Goal: Information Seeking & Learning: Find specific fact

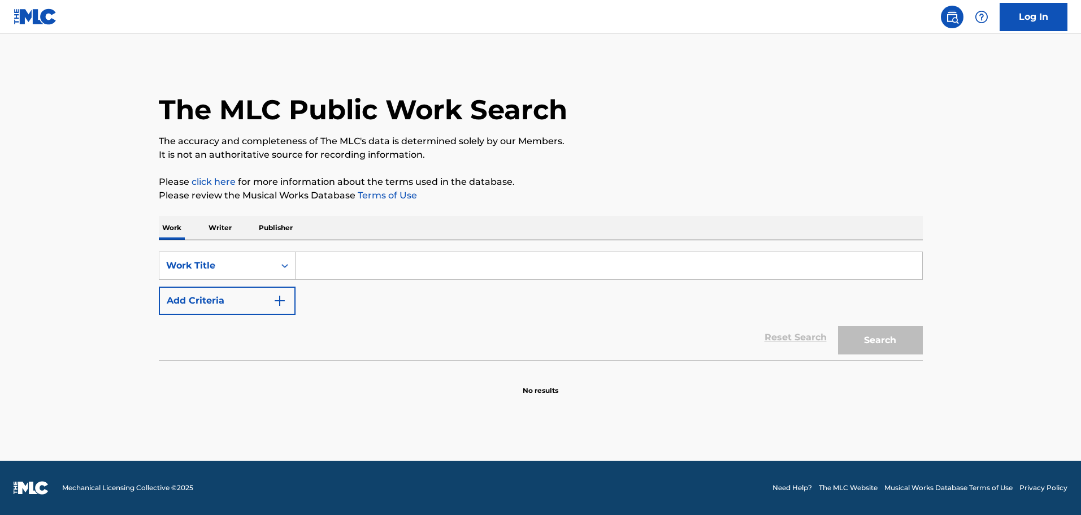
click at [354, 274] on input "Search Form" at bounding box center [609, 265] width 627 height 27
click at [383, 266] on input "Search Form" at bounding box center [609, 265] width 627 height 27
paste input "6.Nebulah Feat.Trent Steelz"
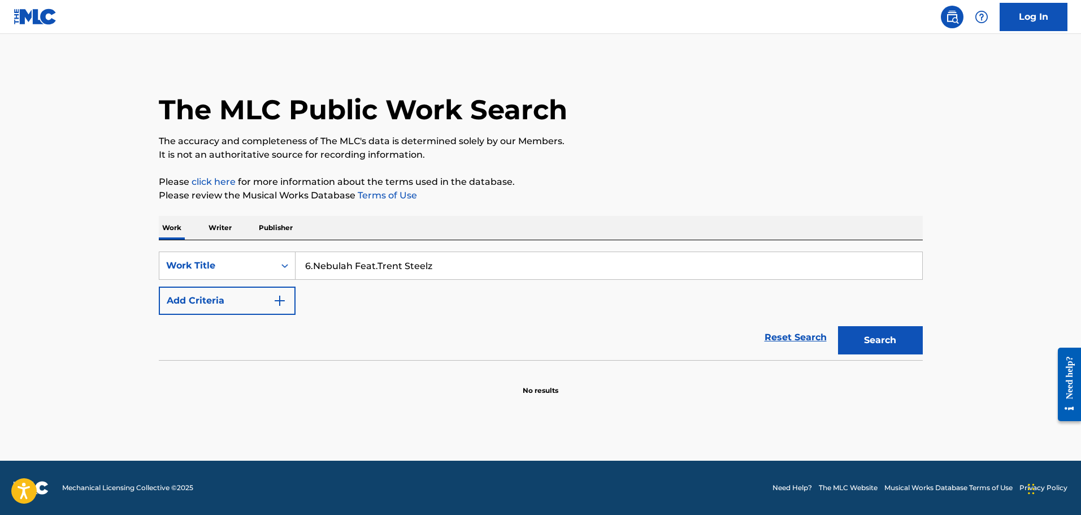
type input "6.Nebulah Feat.Trent Steelz"
click at [896, 339] on button "Search" at bounding box center [880, 340] width 85 height 28
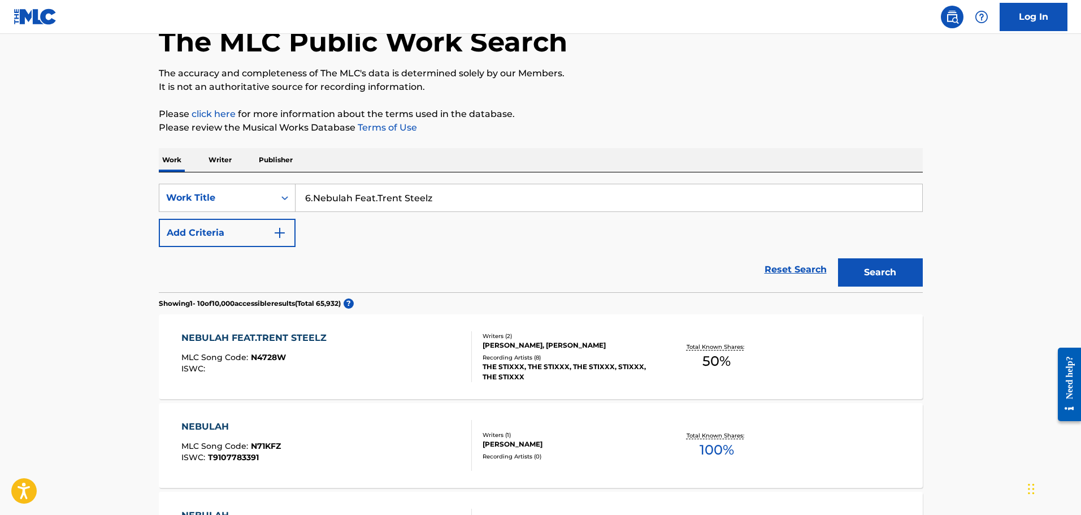
scroll to position [170, 0]
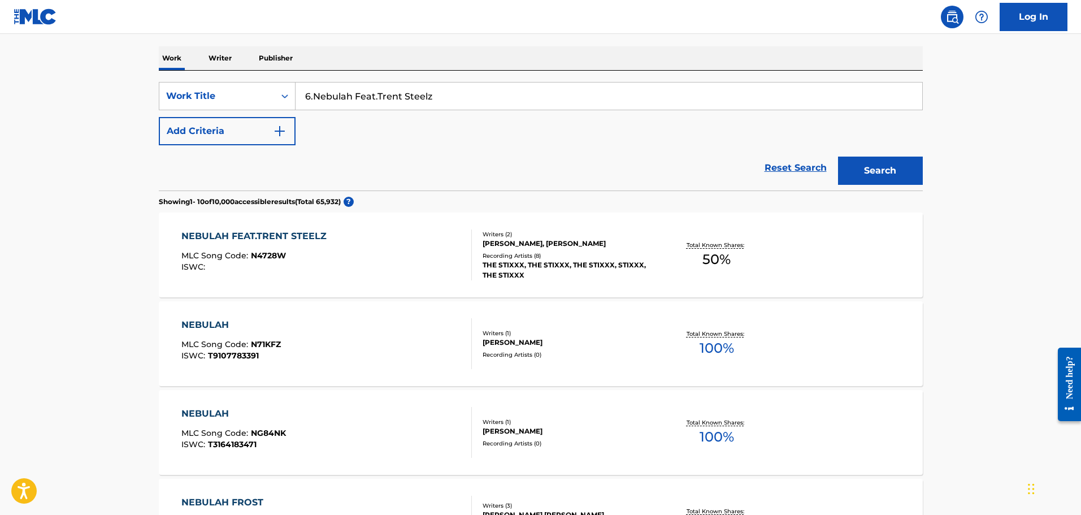
click at [376, 267] on div "NEBULAH FEAT.TRENT STEELZ MLC Song Code : N4728W ISWC :" at bounding box center [326, 254] width 290 height 51
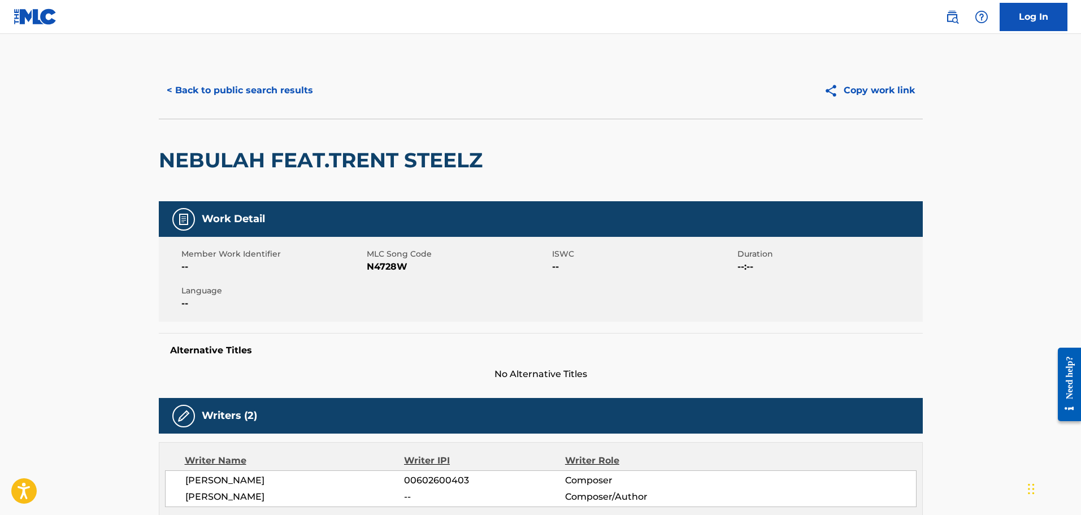
click at [276, 83] on button "< Back to public search results" at bounding box center [240, 90] width 162 height 28
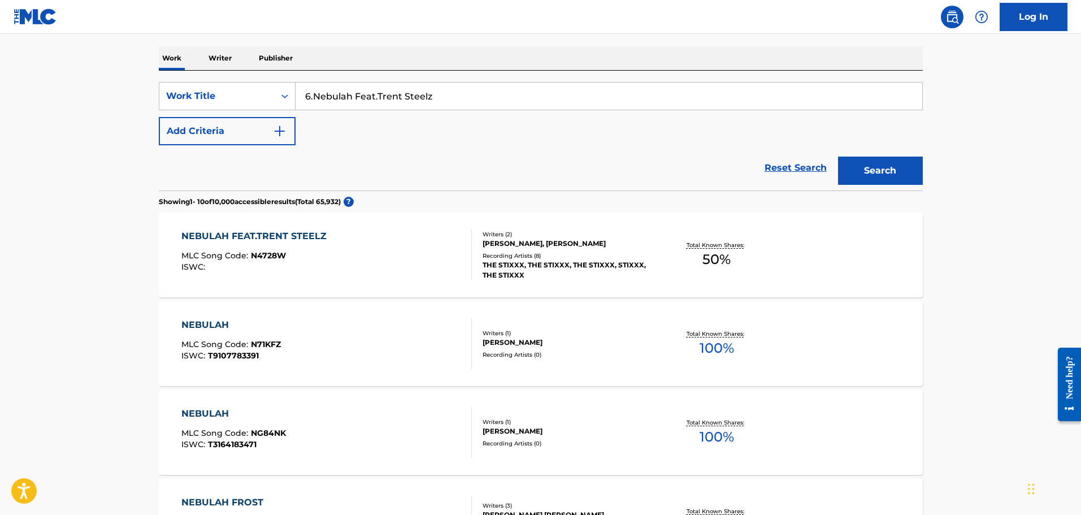
drag, startPoint x: 457, startPoint y: 92, endPoint x: 90, endPoint y: 92, distance: 366.1
click at [95, 92] on main "The MLC Public Work Search The accuracy and completeness of The MLC's data is d…" at bounding box center [540, 511] width 1081 height 1295
paste input "8.Daddy Intro"
type input "8.Daddy Intro"
click at [838, 157] on button "Search" at bounding box center [880, 171] width 85 height 28
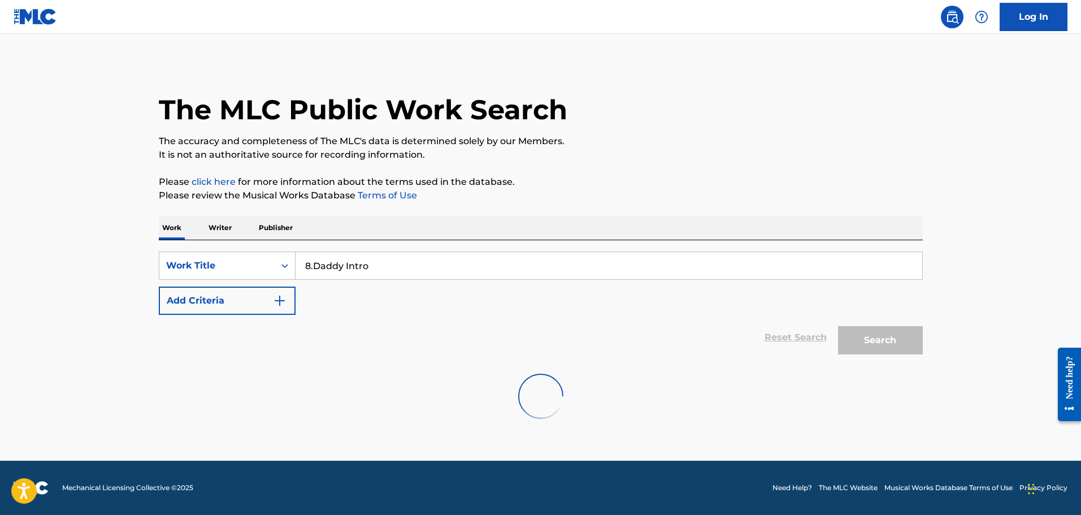
scroll to position [0, 0]
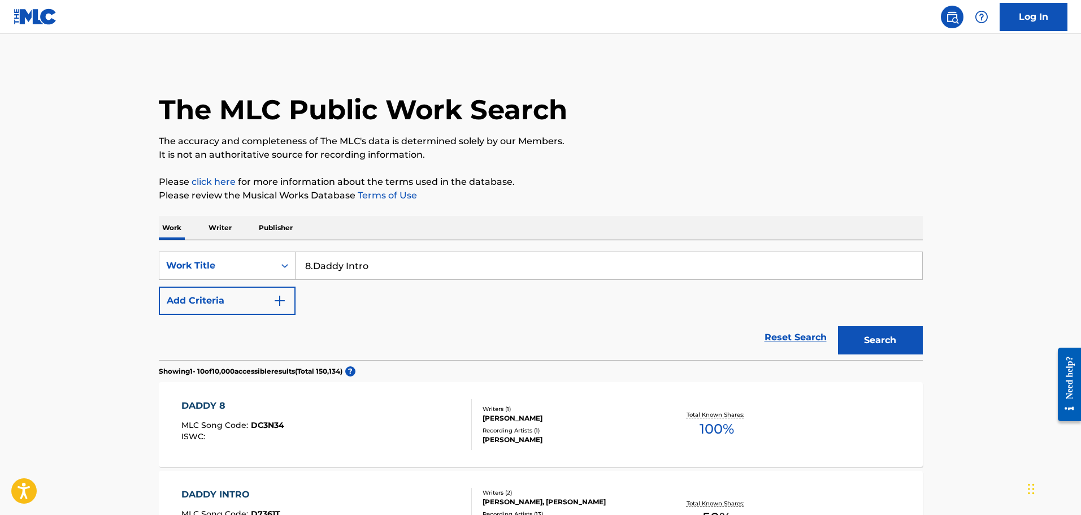
click at [390, 434] on div "DADDY 8 MLC Song Code : DC3N34 ISWC :" at bounding box center [326, 424] width 290 height 51
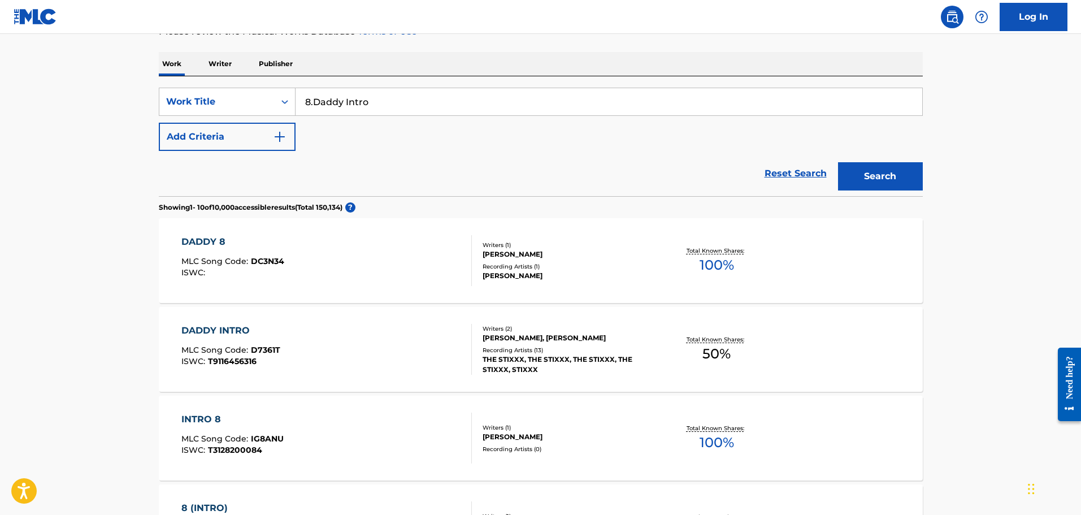
scroll to position [170, 0]
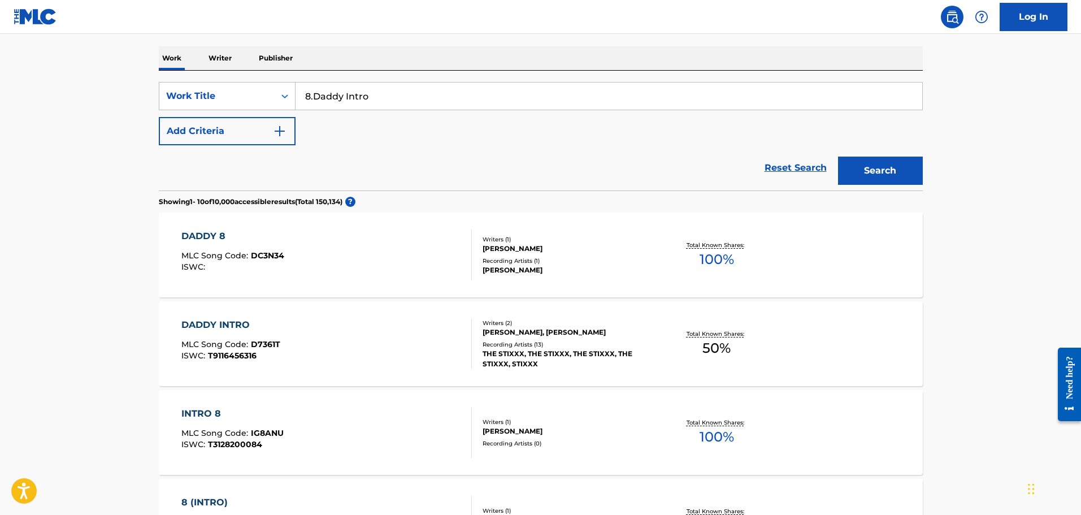
click at [355, 362] on div "DADDY INTRO MLC Song Code : D7361T ISWC : T9116456316" at bounding box center [326, 343] width 290 height 51
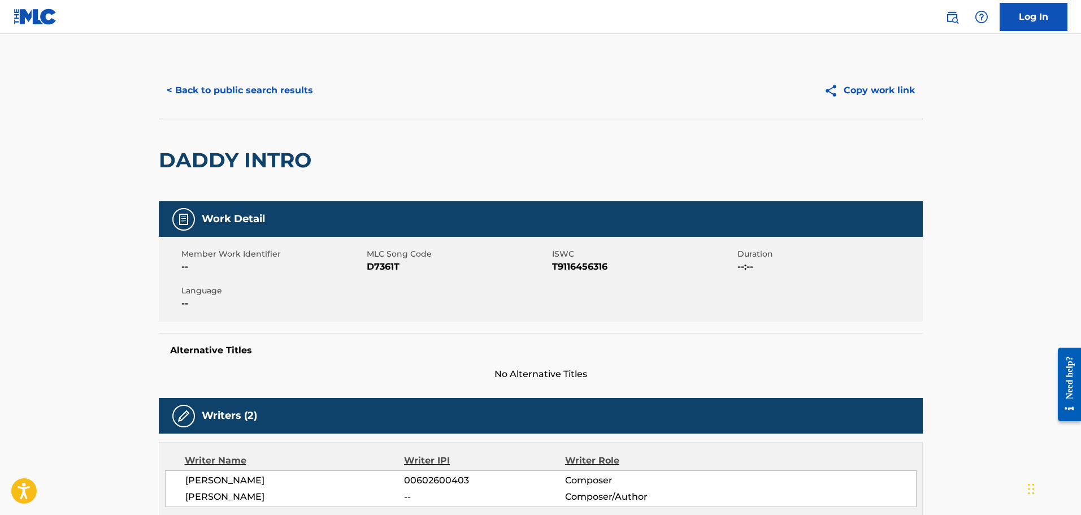
click at [212, 89] on button "< Back to public search results" at bounding box center [240, 90] width 162 height 28
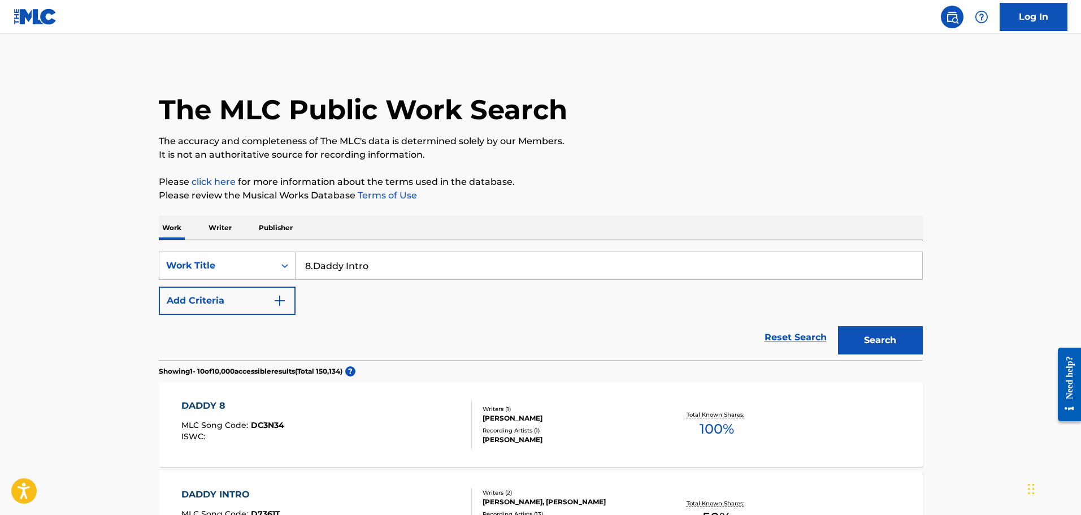
scroll to position [170, 0]
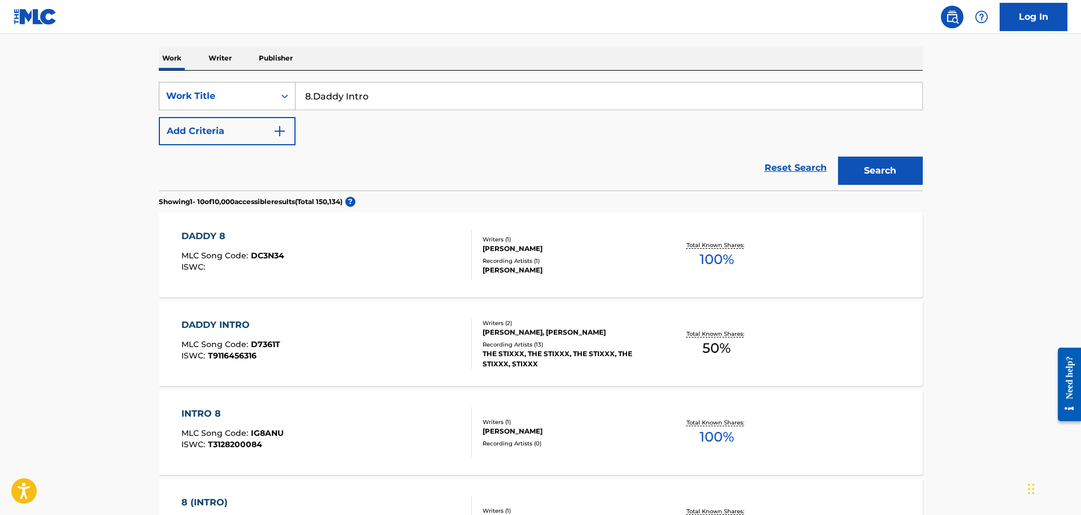
drag, startPoint x: 297, startPoint y: 90, endPoint x: 212, endPoint y: 86, distance: 84.9
click at [225, 88] on div "SearchWithCriteriaafdce304-16cd-4e7a-97fd-0cb1d1ab3581 Work Title 8.Daddy Intro" at bounding box center [541, 96] width 764 height 28
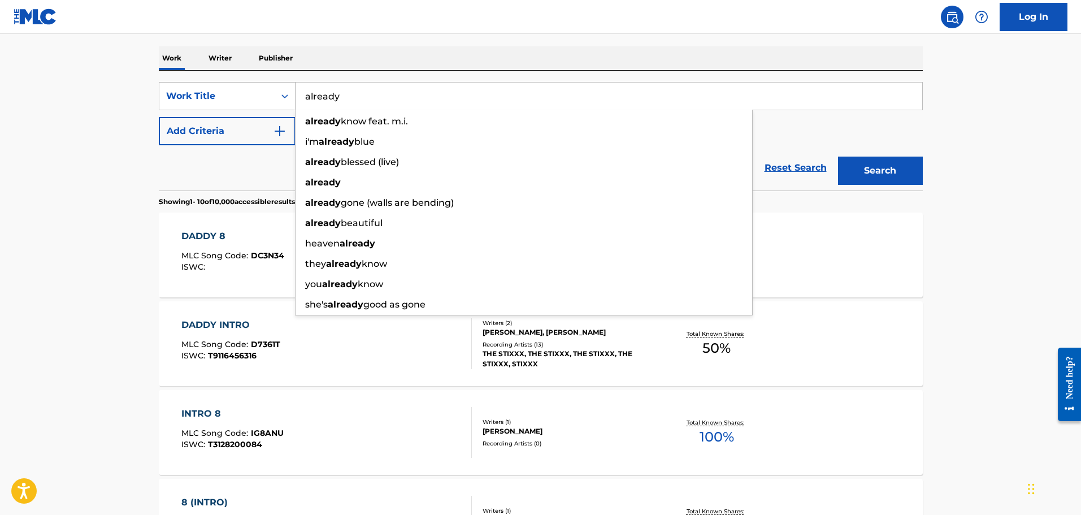
type input "already"
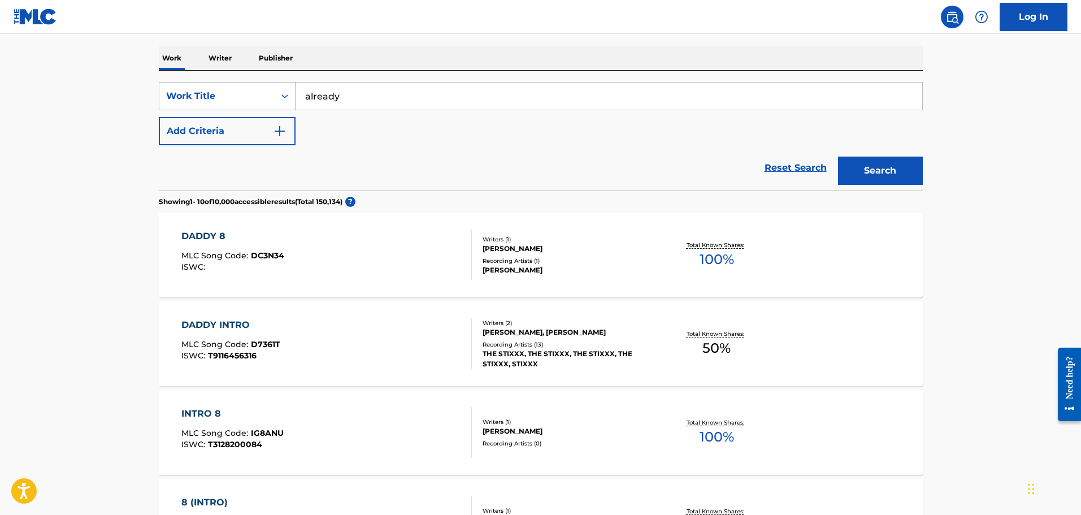
click at [159, 117] on button "Add Criteria" at bounding box center [227, 131] width 137 height 28
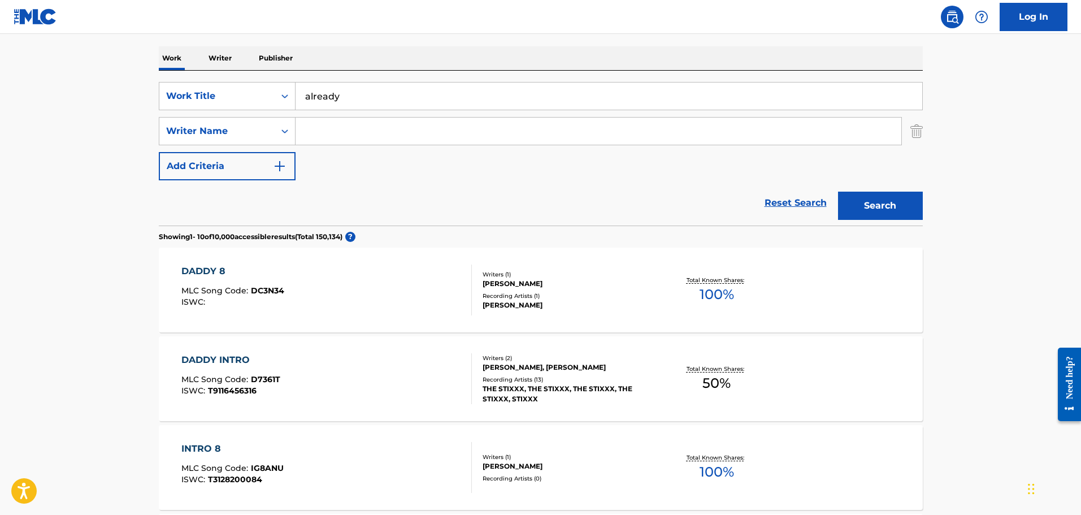
click at [914, 133] on img "Search Form" at bounding box center [916, 131] width 12 height 28
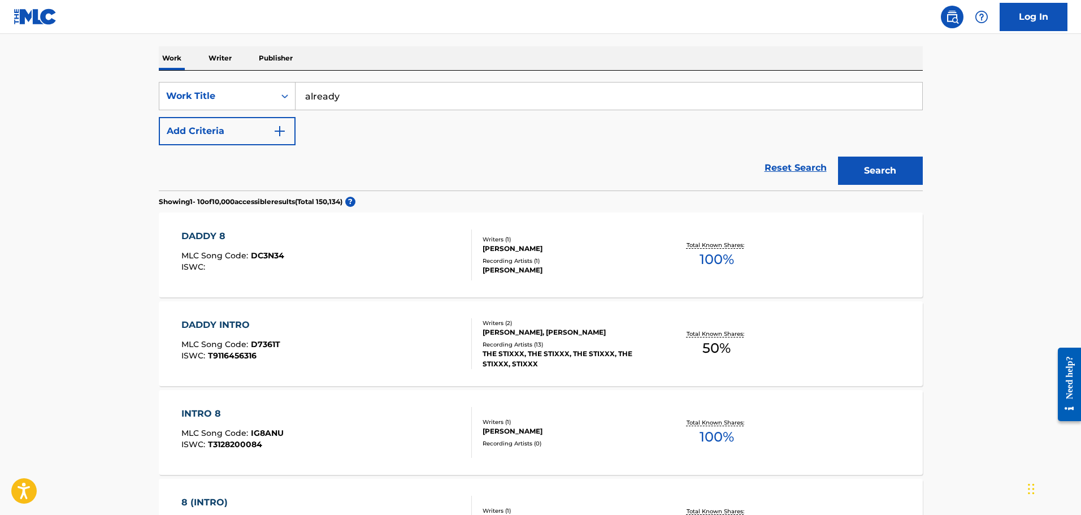
click at [890, 171] on button "Search" at bounding box center [880, 171] width 85 height 28
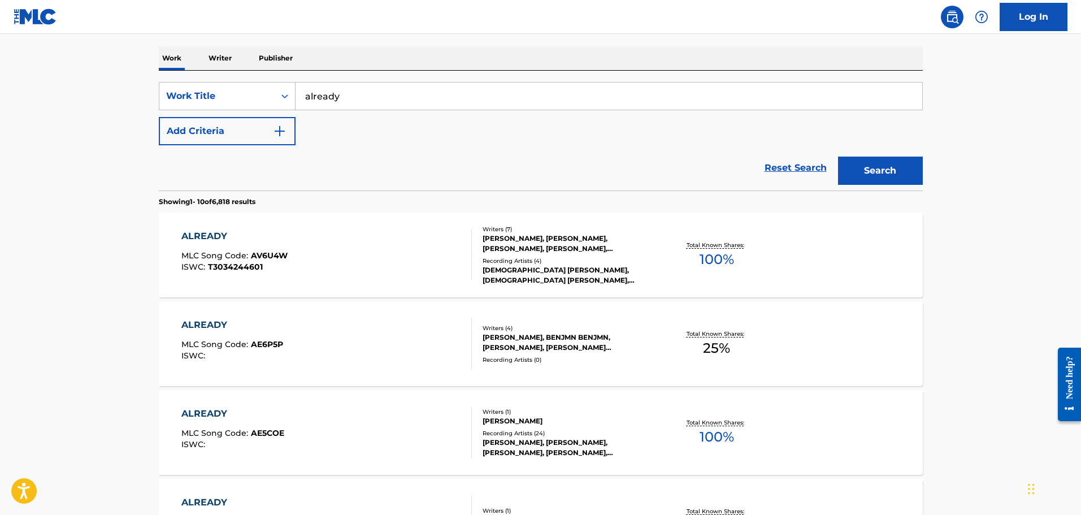
click at [386, 249] on div "ALREADY MLC Song Code : AV6U4W ISWC : T3034244601" at bounding box center [326, 254] width 290 height 51
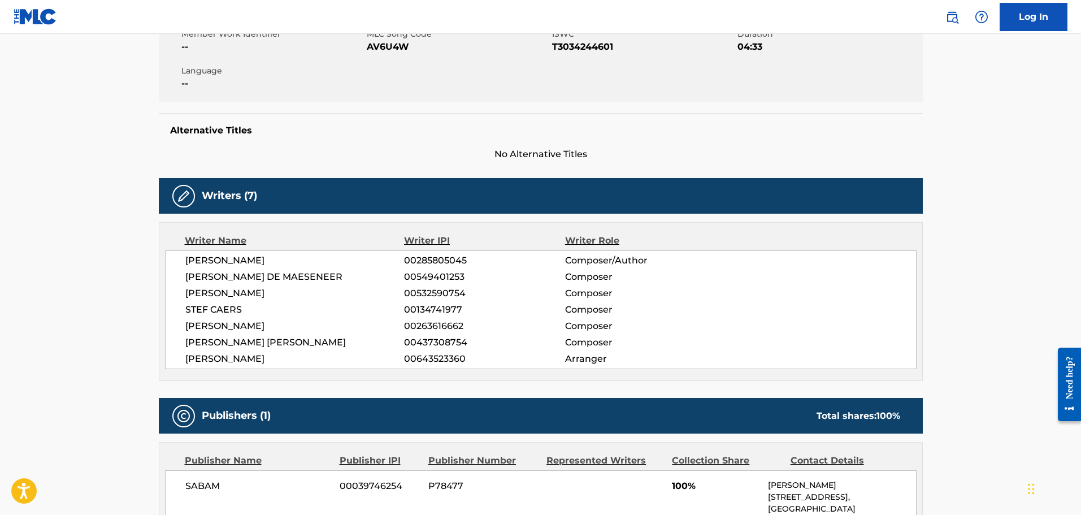
scroll to position [226, 0]
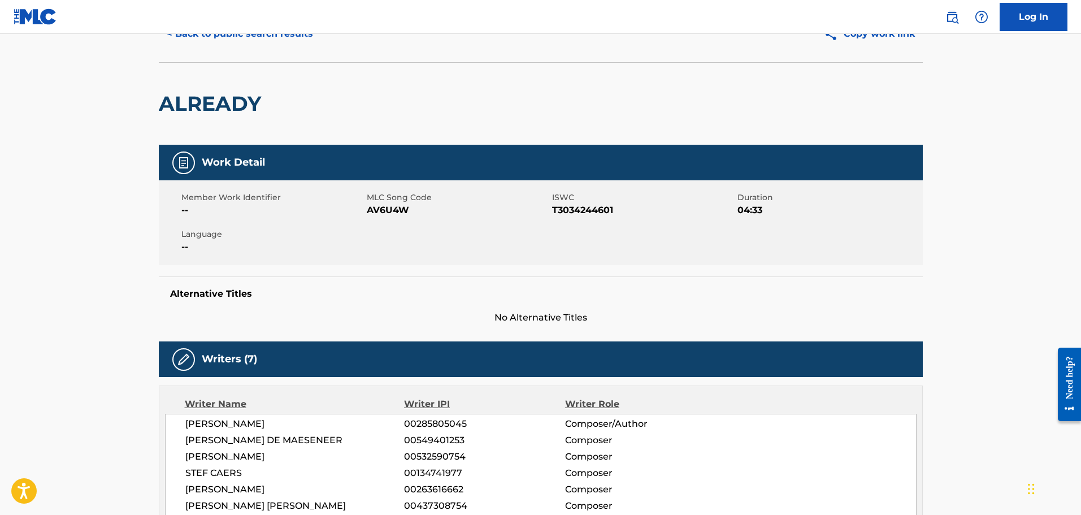
click at [206, 36] on button "< Back to public search results" at bounding box center [240, 34] width 162 height 28
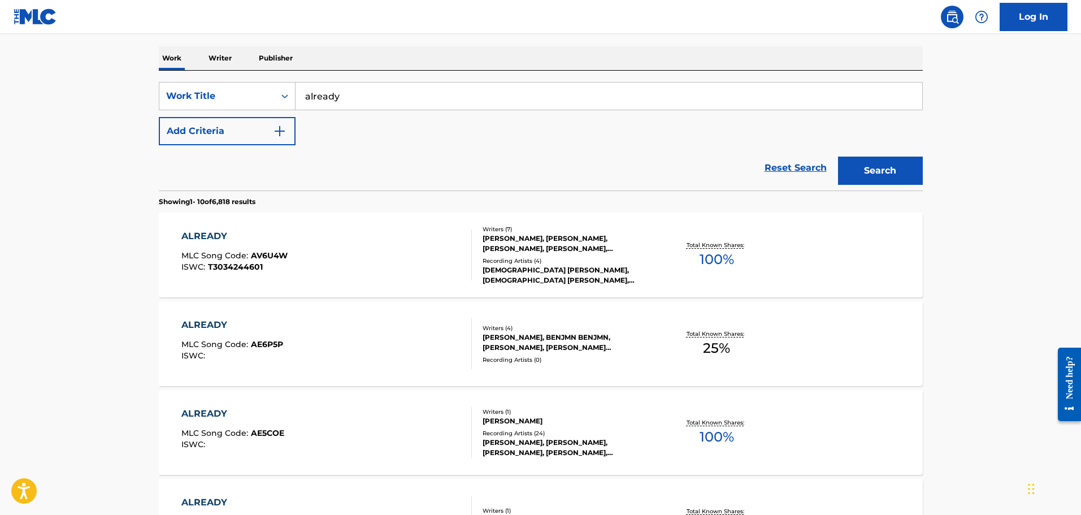
click at [378, 359] on div "ALREADY MLC Song Code : AE6P5P ISWC :" at bounding box center [326, 343] width 290 height 51
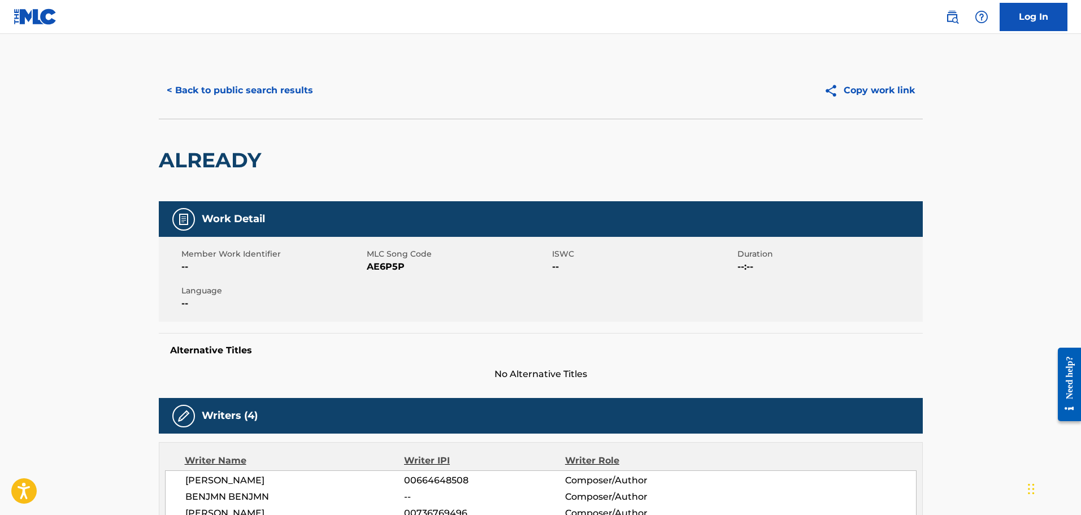
click at [230, 95] on button "< Back to public search results" at bounding box center [240, 90] width 162 height 28
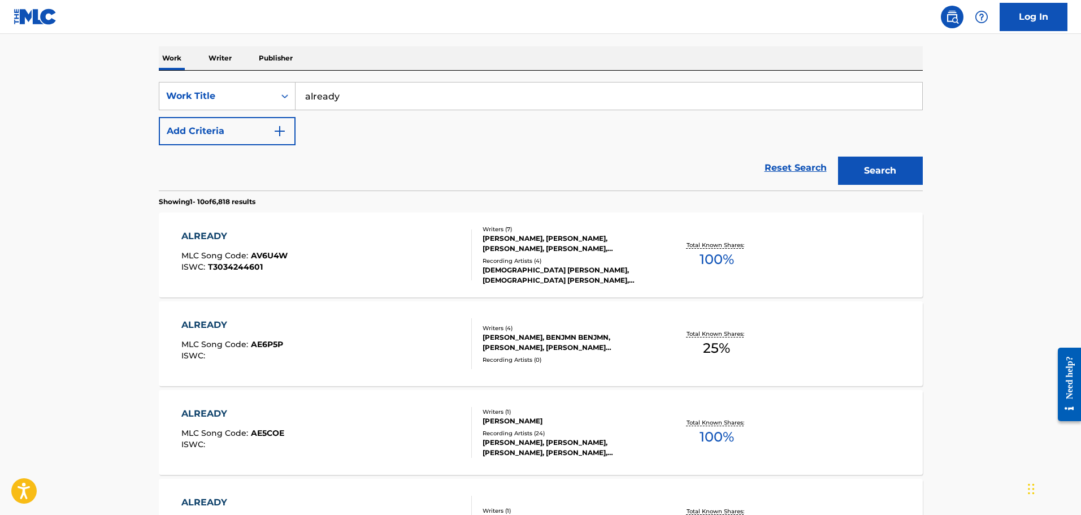
click at [223, 65] on p "Writer" at bounding box center [220, 58] width 30 height 24
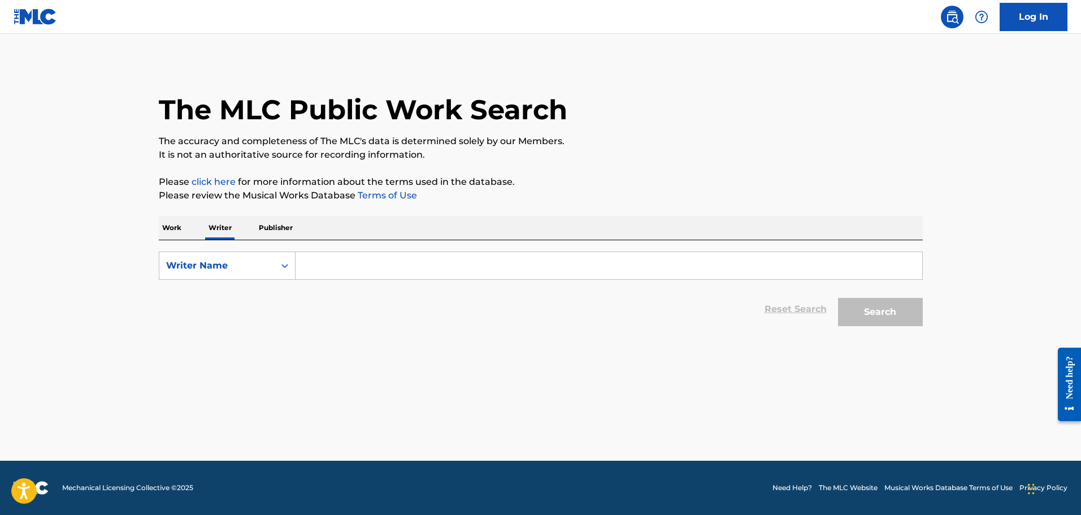
click at [172, 225] on p "Work" at bounding box center [172, 228] width 26 height 24
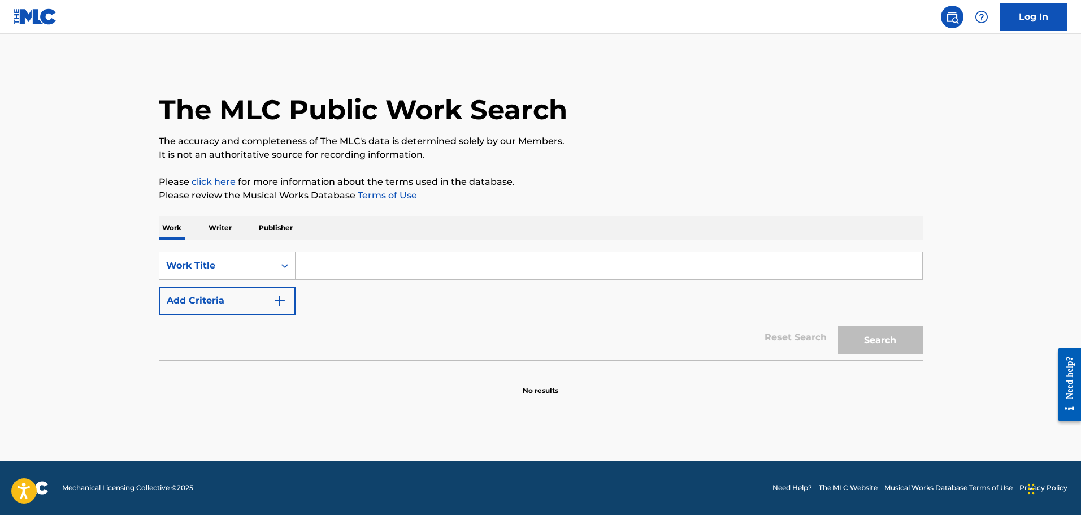
click at [328, 263] on input "Search Form" at bounding box center [609, 265] width 627 height 27
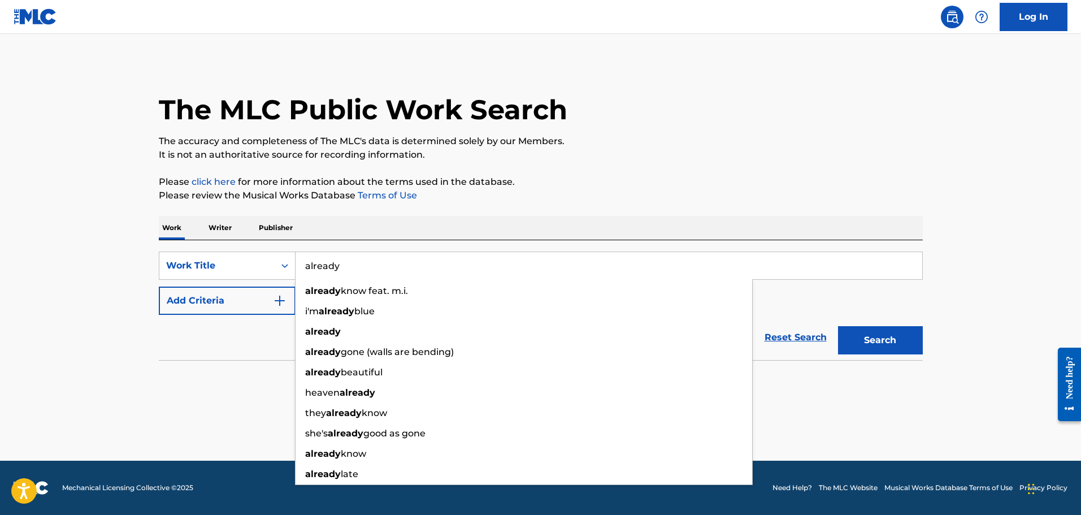
type input "already"
click at [238, 329] on div "Reset Search Search" at bounding box center [541, 337] width 764 height 45
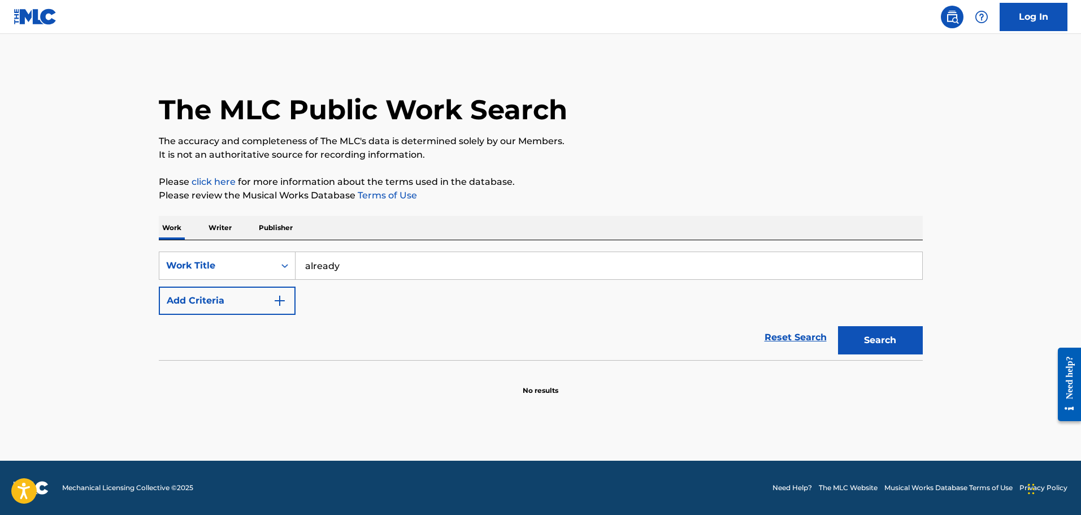
click at [236, 300] on button "Add Criteria" at bounding box center [227, 300] width 137 height 28
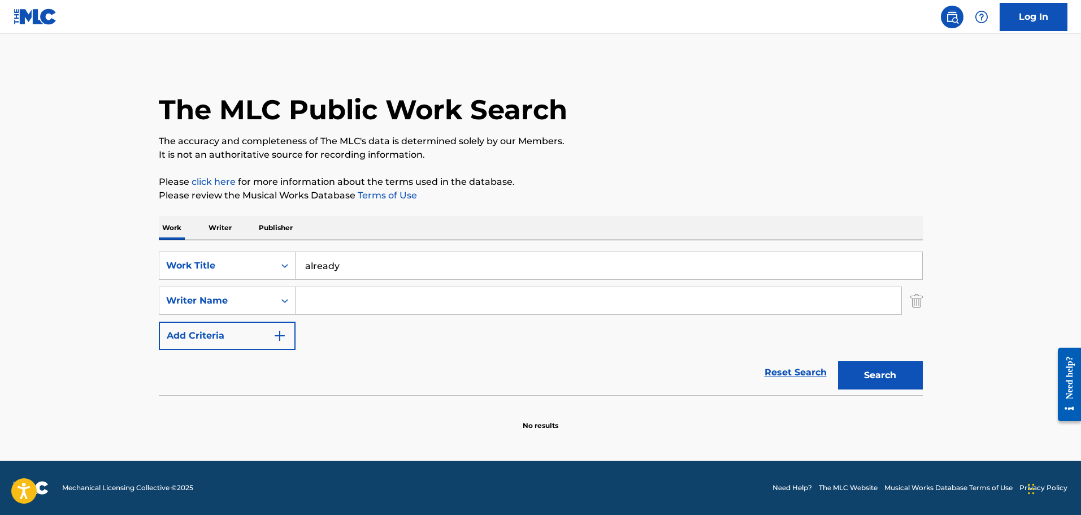
click at [337, 293] on input "Search Form" at bounding box center [599, 300] width 606 height 27
type input "[PERSON_NAME]"
click at [388, 329] on strong "[PERSON_NAME]" at bounding box center [428, 325] width 81 height 11
click at [865, 371] on button "Search" at bounding box center [880, 375] width 85 height 28
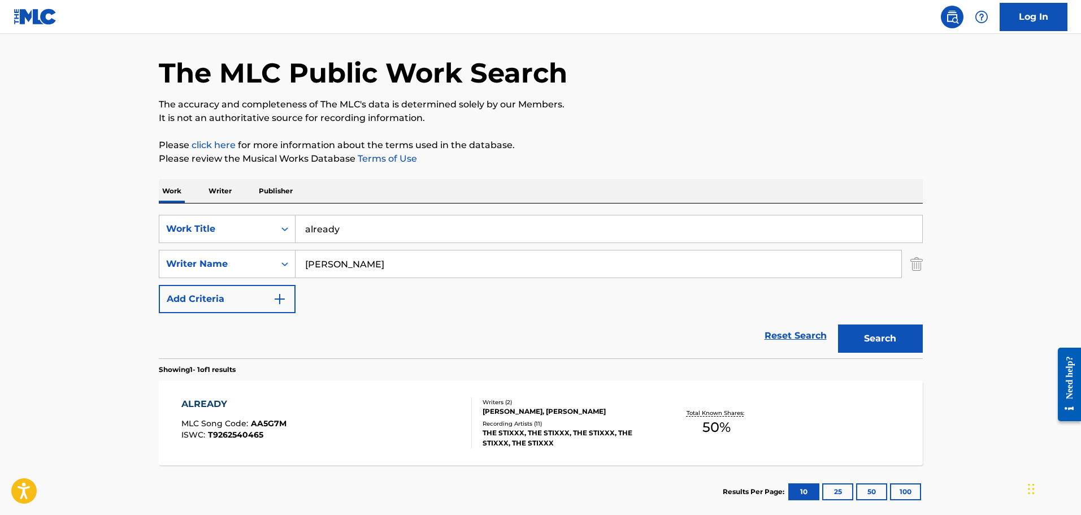
scroll to position [57, 0]
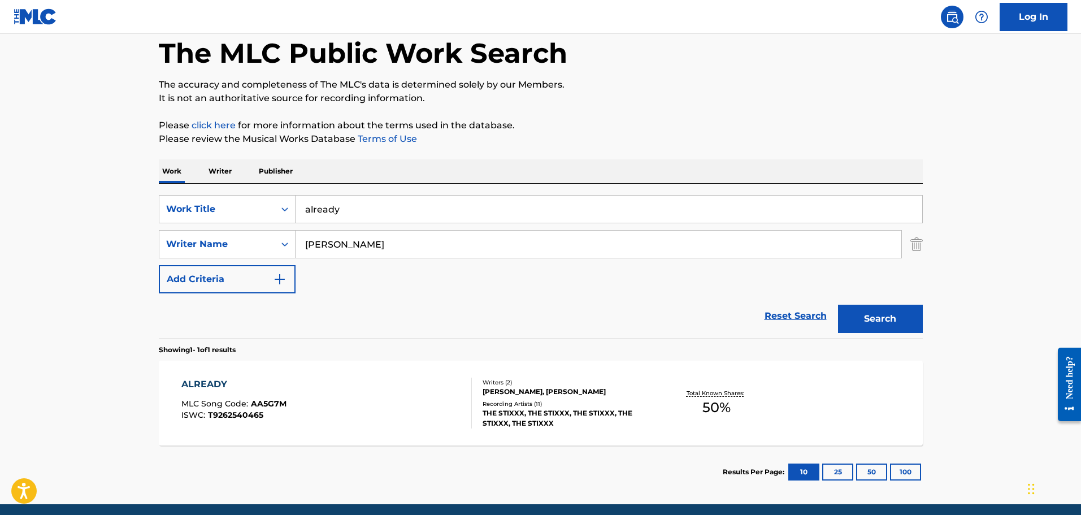
click at [356, 405] on div "ALREADY MLC Song Code : AA5G7M ISWC : T9262540465" at bounding box center [326, 402] width 290 height 51
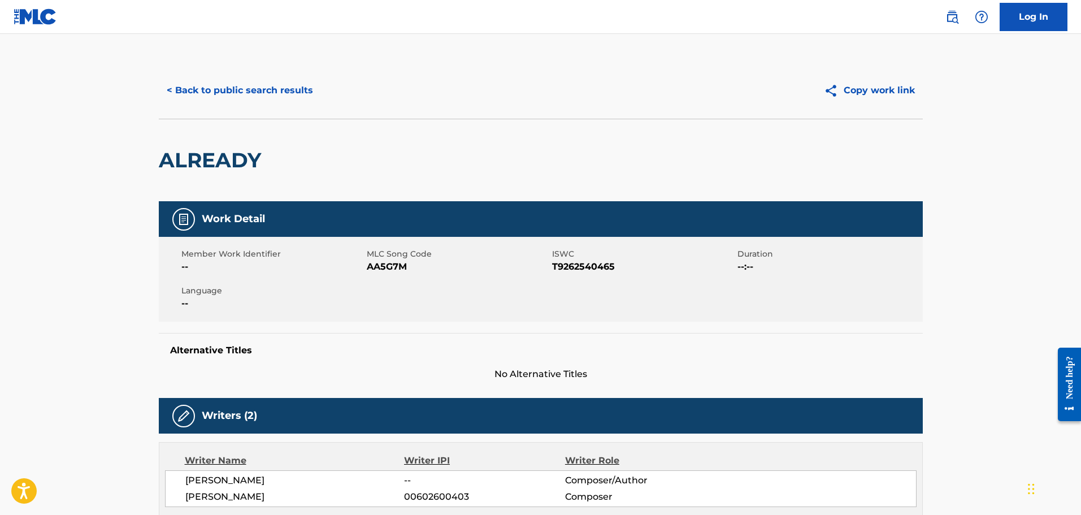
click at [231, 95] on button "< Back to public search results" at bounding box center [240, 90] width 162 height 28
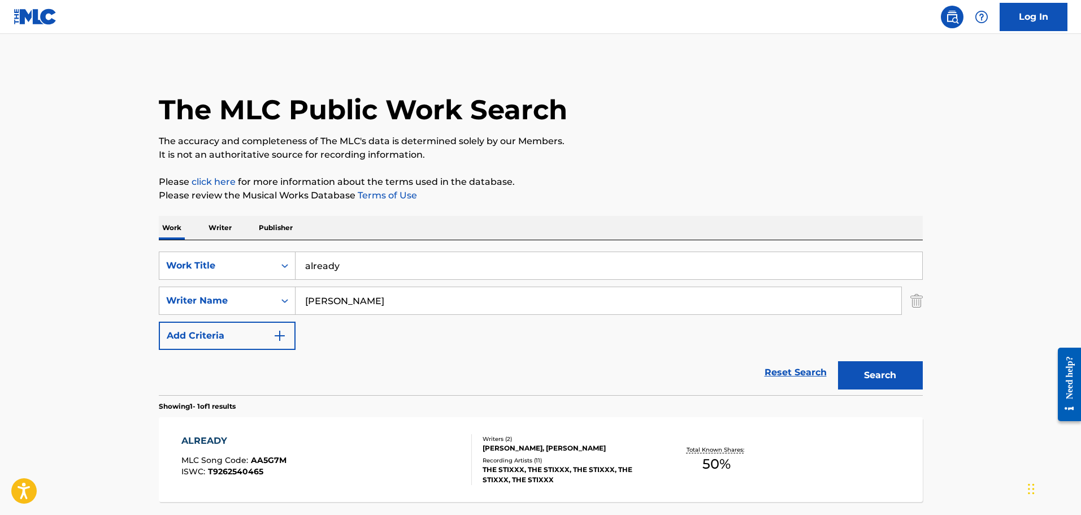
scroll to position [36, 0]
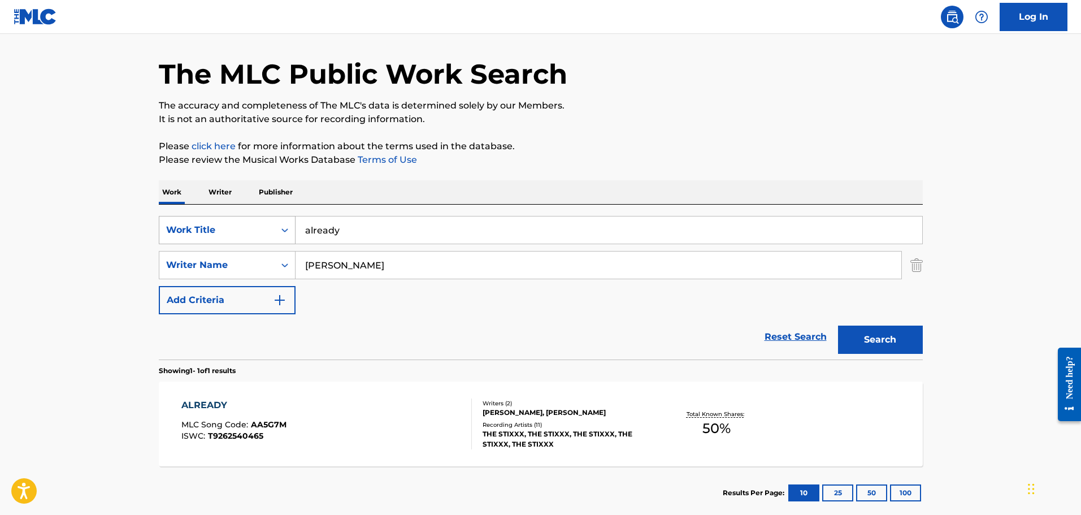
drag, startPoint x: 379, startPoint y: 225, endPoint x: 235, endPoint y: 224, distance: 143.5
click at [251, 225] on div "SearchWithCriteriaafdce304-16cd-4e7a-97fd-0cb1d1ab3581 Work Title already" at bounding box center [541, 230] width 764 height 28
paste input "Another Day Another Dollar"
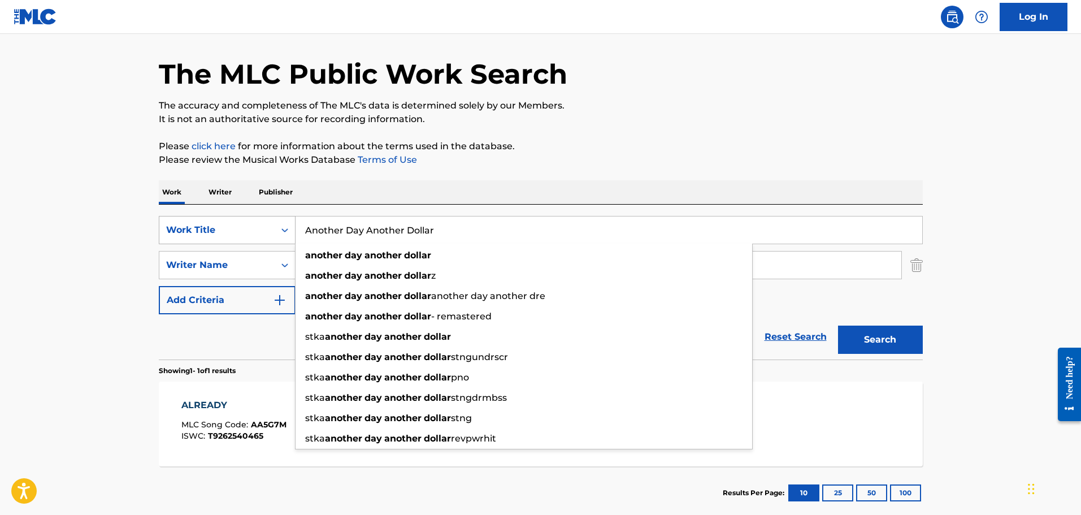
type input "Another Day Another Dollar"
click at [838, 325] on button "Search" at bounding box center [880, 339] width 85 height 28
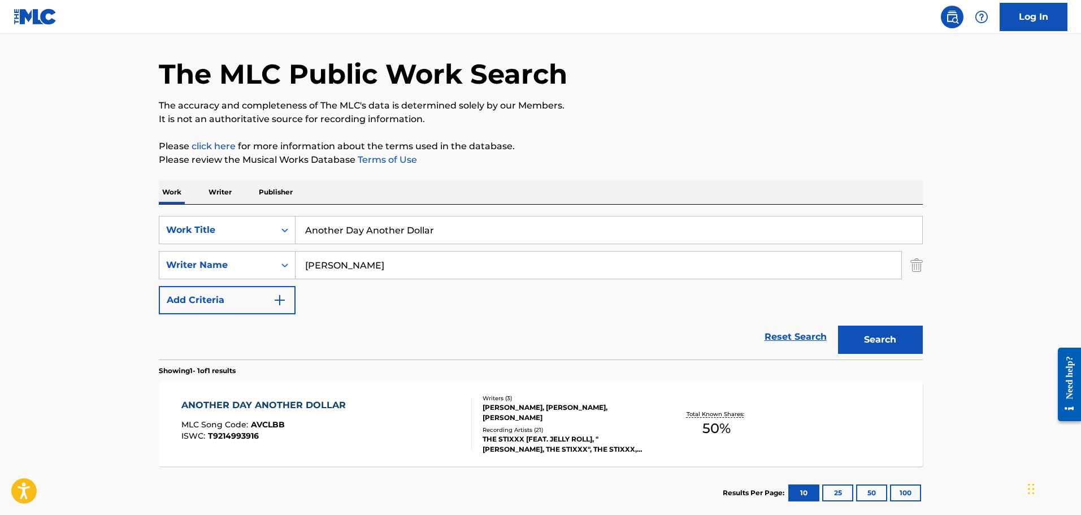
click at [375, 425] on div "ANOTHER DAY ANOTHER DOLLAR MLC Song Code : AVCLBB ISWC : T9214993916" at bounding box center [326, 423] width 290 height 51
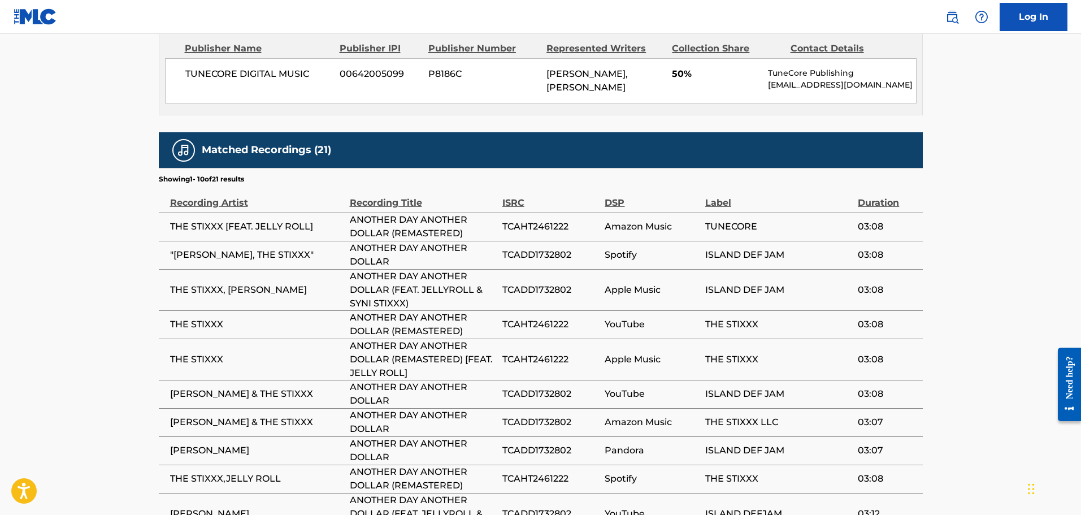
scroll to position [698, 0]
